Goal: Task Accomplishment & Management: Manage account settings

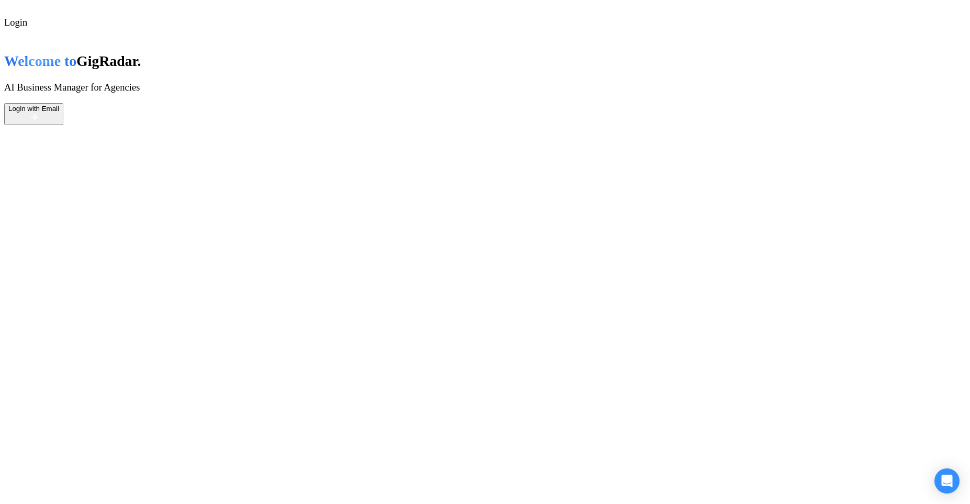
click at [59, 112] on div "Login with Email" at bounding box center [33, 109] width 51 height 8
click at [63, 125] on button "Login with Email" at bounding box center [33, 114] width 59 height 22
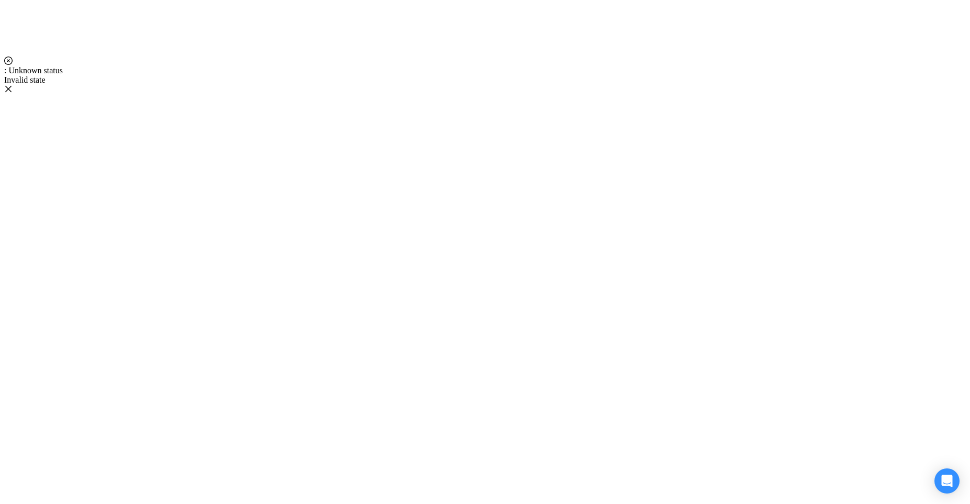
click at [778, 56] on div at bounding box center [484, 30] width 961 height 52
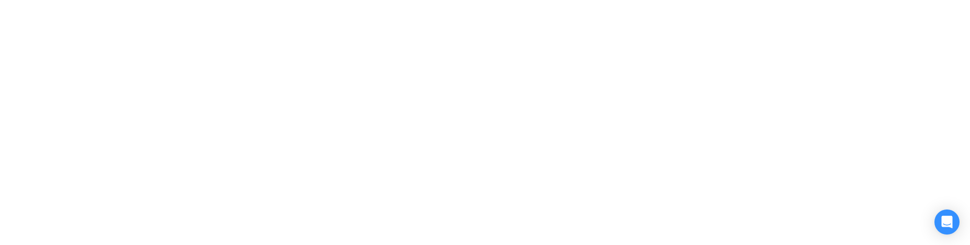
click at [258, 56] on div at bounding box center [484, 30] width 961 height 52
